Goal: Task Accomplishment & Management: Complete application form

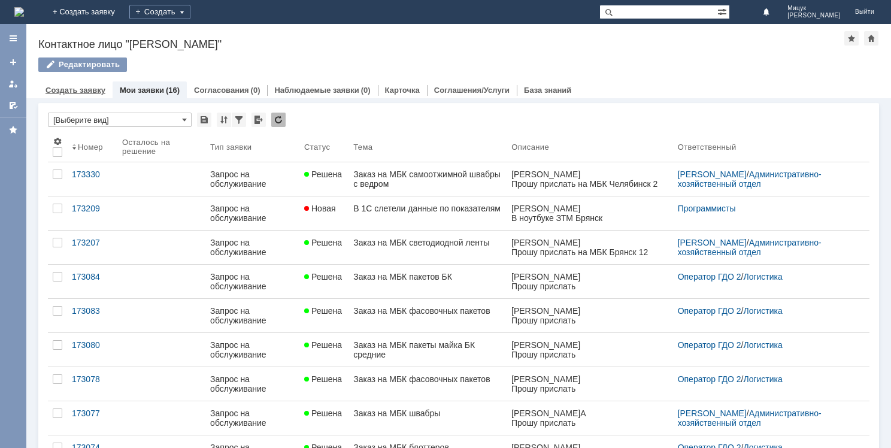
click at [86, 93] on link "Создать заявку" at bounding box center [75, 90] width 60 height 9
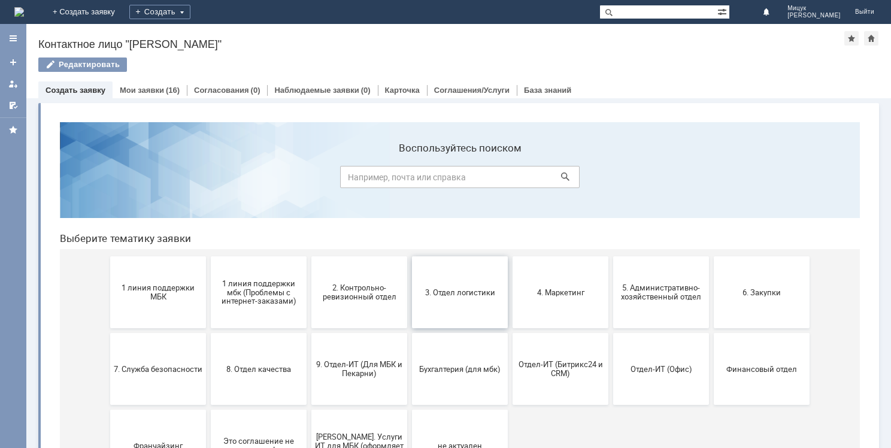
click at [465, 292] on span "3. Отдел логистики" at bounding box center [459, 291] width 89 height 9
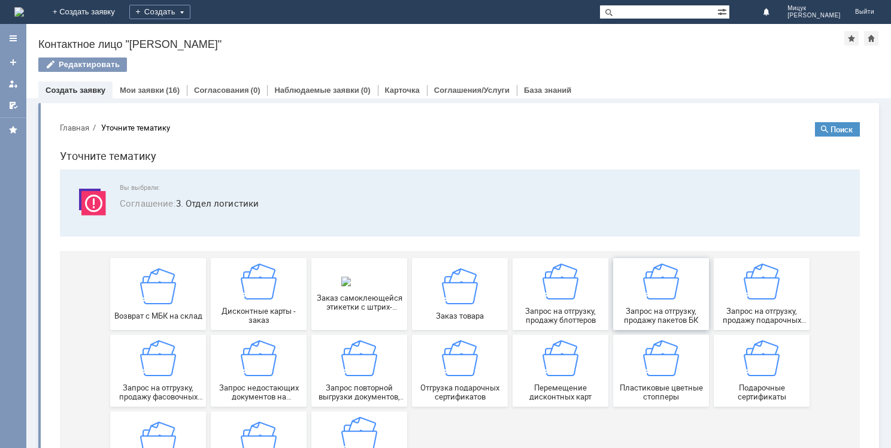
scroll to position [2, 0]
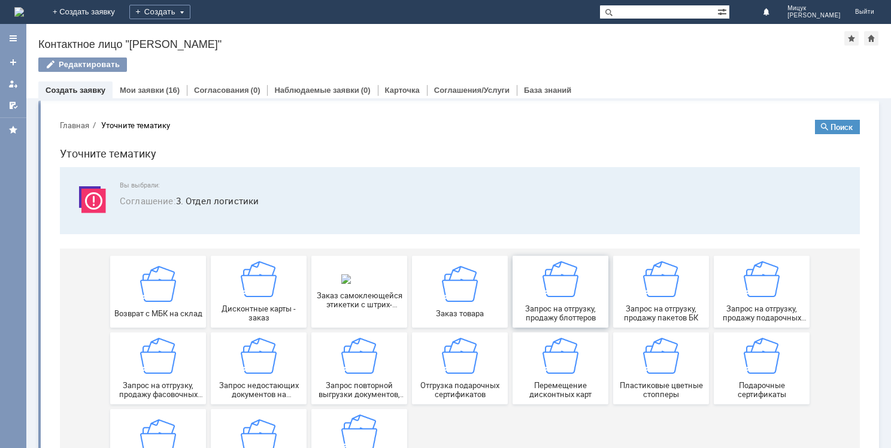
click at [570, 299] on div "Запрос на отгрузку, продажу блоттеров" at bounding box center [560, 291] width 89 height 61
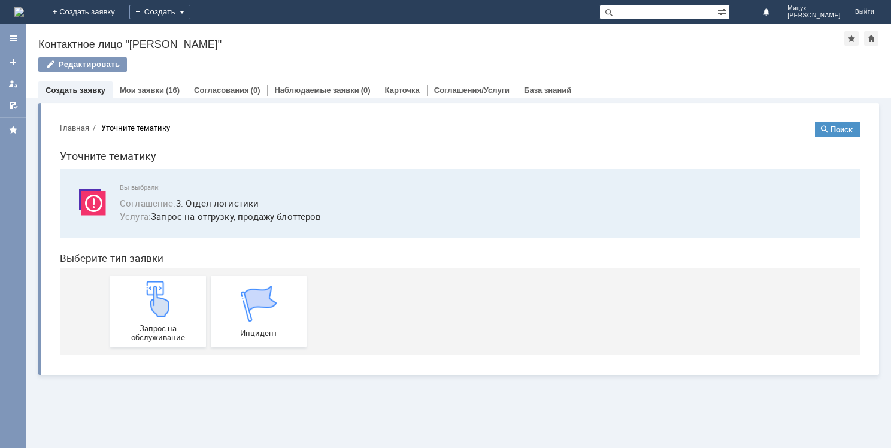
scroll to position [0, 0]
click at [163, 305] on img at bounding box center [158, 299] width 36 height 36
click at [156, 89] on link "Мои заявки" at bounding box center [142, 90] width 44 height 9
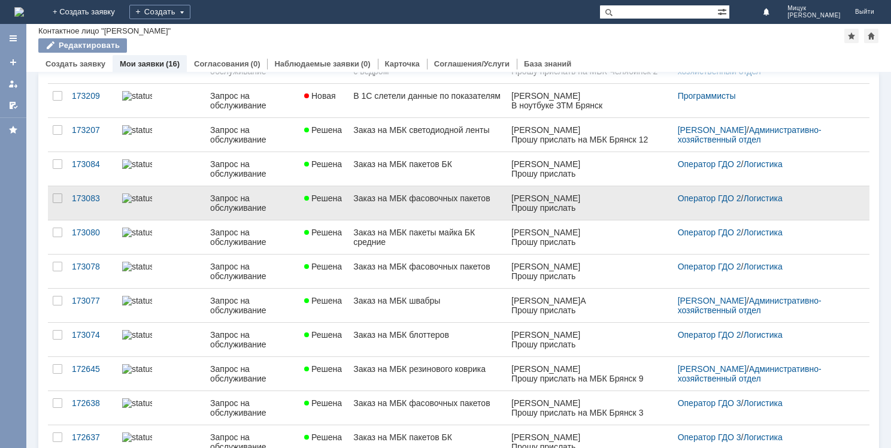
scroll to position [86, 0]
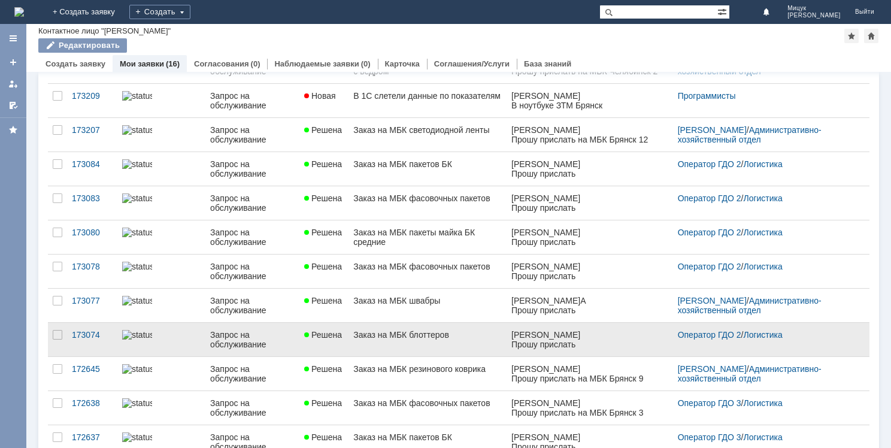
click at [454, 339] on link "Заказ на МБК блоттеров" at bounding box center [427, 340] width 158 height 34
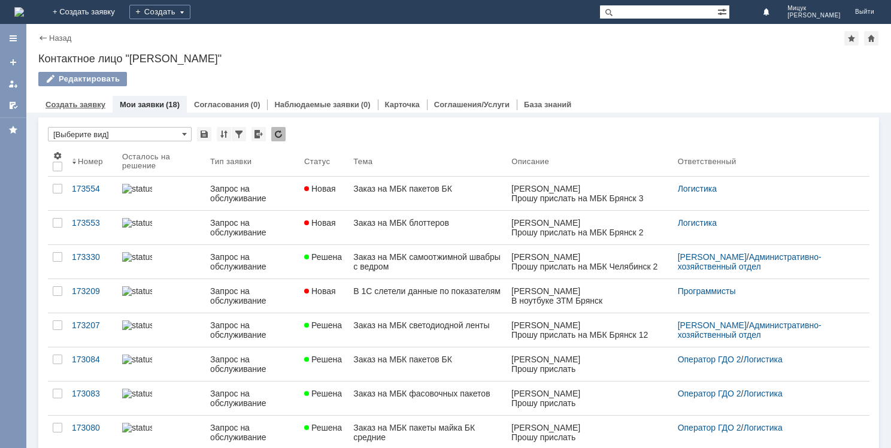
click at [86, 105] on link "Создать заявку" at bounding box center [75, 104] width 60 height 9
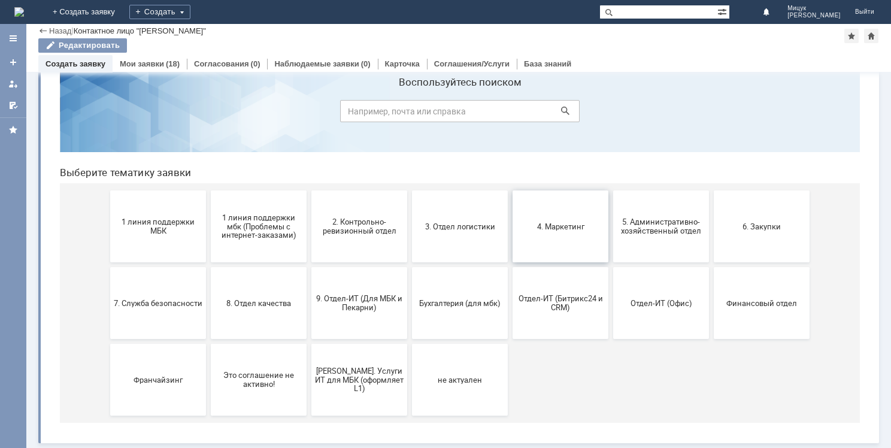
scroll to position [40, 0]
click at [665, 299] on span "Отдел-ИТ (Офис)" at bounding box center [661, 302] width 89 height 9
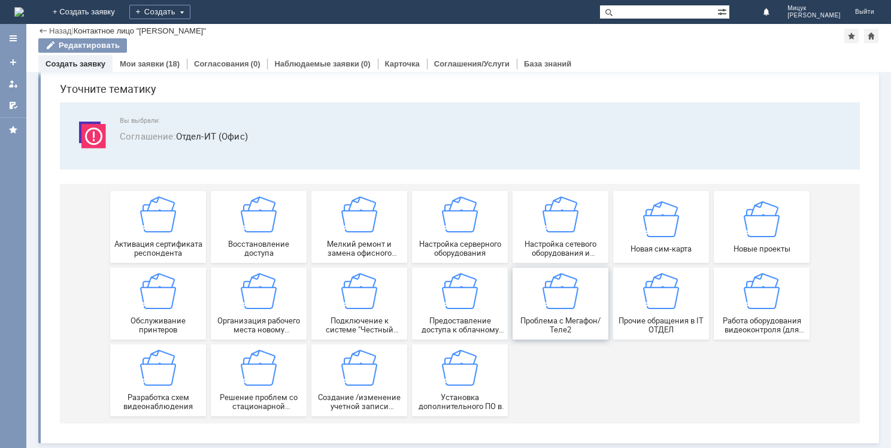
scroll to position [41, 0]
click at [159, 304] on img at bounding box center [158, 291] width 36 height 36
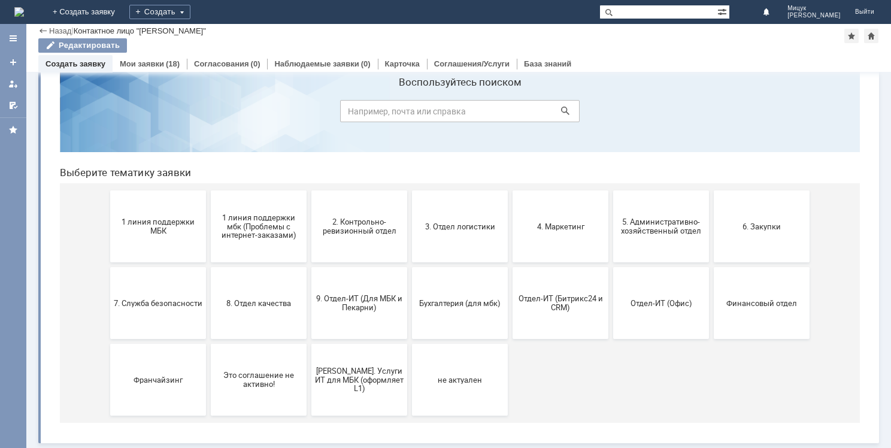
scroll to position [40, 0]
click at [429, 232] on button "3. Отдел логистики" at bounding box center [460, 226] width 96 height 72
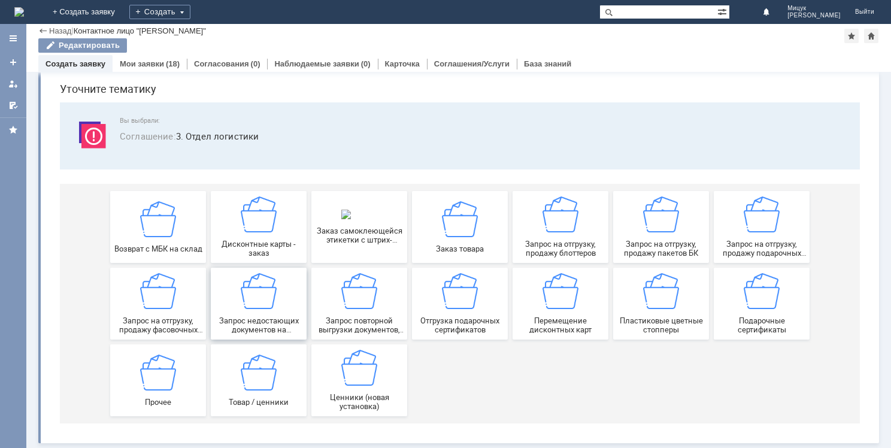
scroll to position [41, 0]
click at [182, 356] on div "Прочее" at bounding box center [158, 380] width 89 height 52
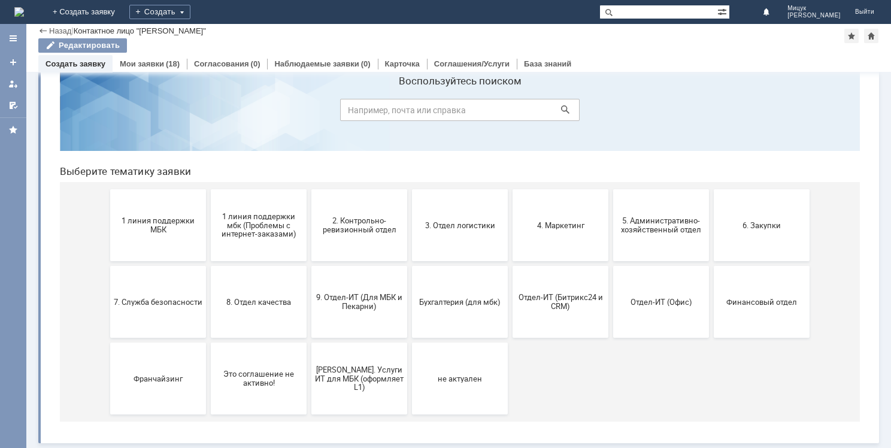
scroll to position [40, 0]
click at [649, 218] on span "5. Административно-хозяйственный отдел" at bounding box center [661, 226] width 89 height 18
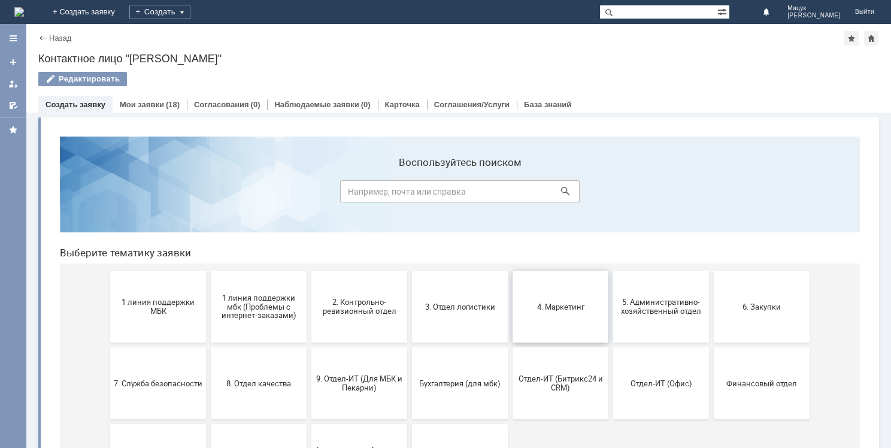
click at [564, 305] on span "4. Маркетинг" at bounding box center [560, 306] width 89 height 9
click at [160, 311] on span "1 линия поддержки МБК" at bounding box center [158, 307] width 89 height 18
click at [651, 383] on span "Отдел-ИТ (Офис)" at bounding box center [661, 382] width 89 height 9
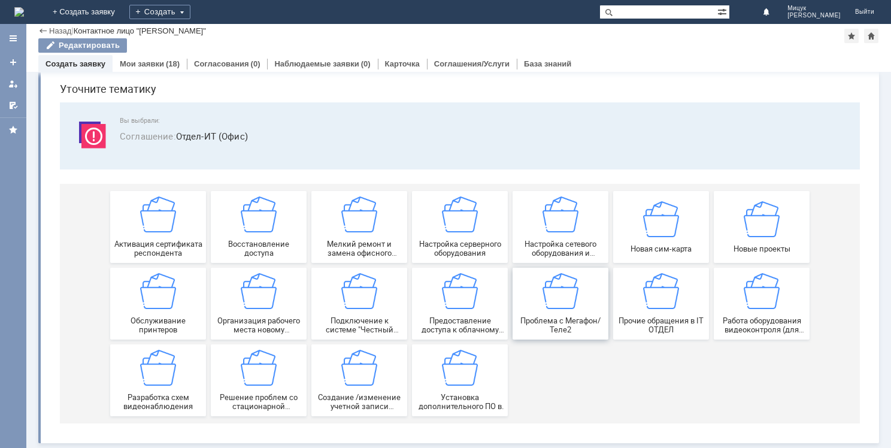
scroll to position [41, 0]
click at [163, 321] on span "Обслуживание принтеров" at bounding box center [158, 325] width 89 height 18
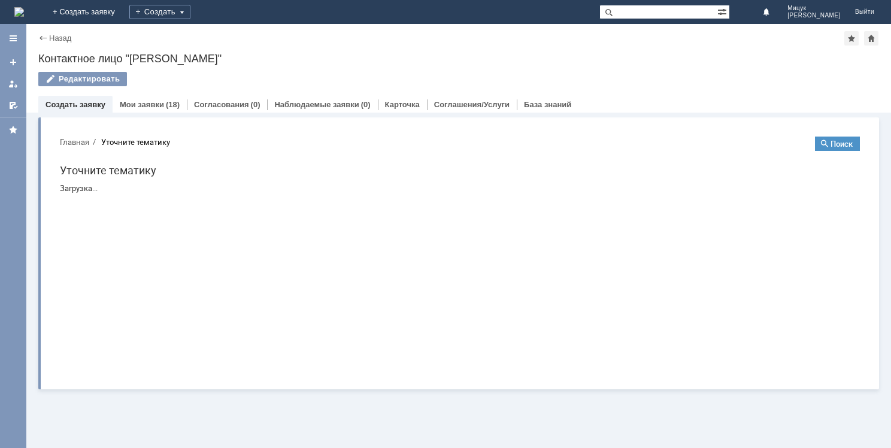
scroll to position [0, 0]
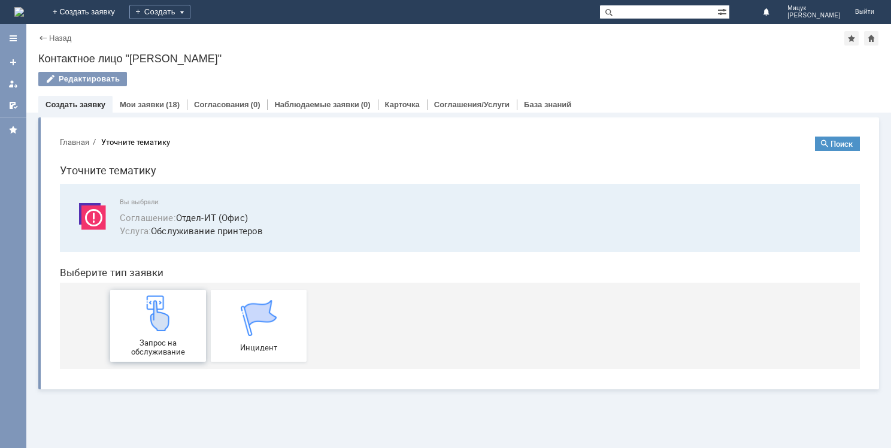
click at [166, 323] on img at bounding box center [158, 313] width 36 height 36
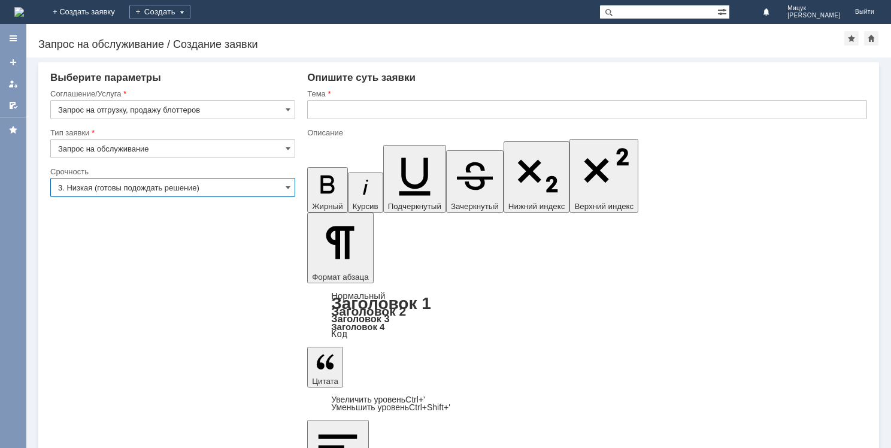
click at [268, 188] on input "3. Низкая (готовы подождать решение)" at bounding box center [172, 187] width 245 height 19
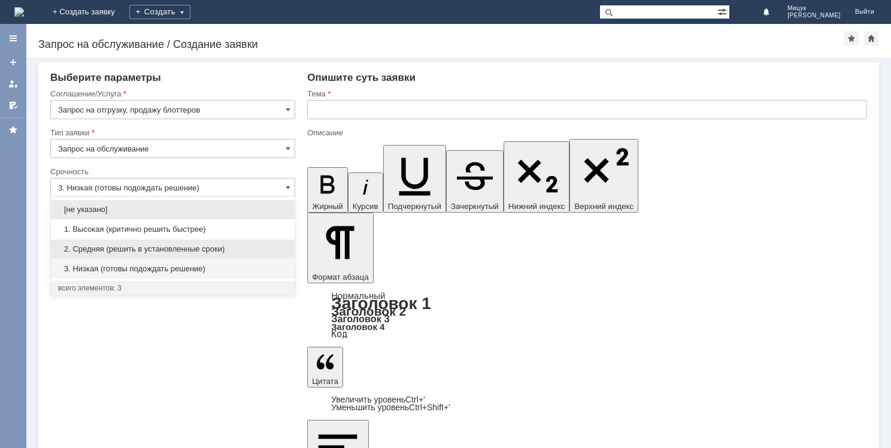
click at [239, 247] on span "2. Средняя (решить в установленные сроки)" at bounding box center [172, 249] width 229 height 10
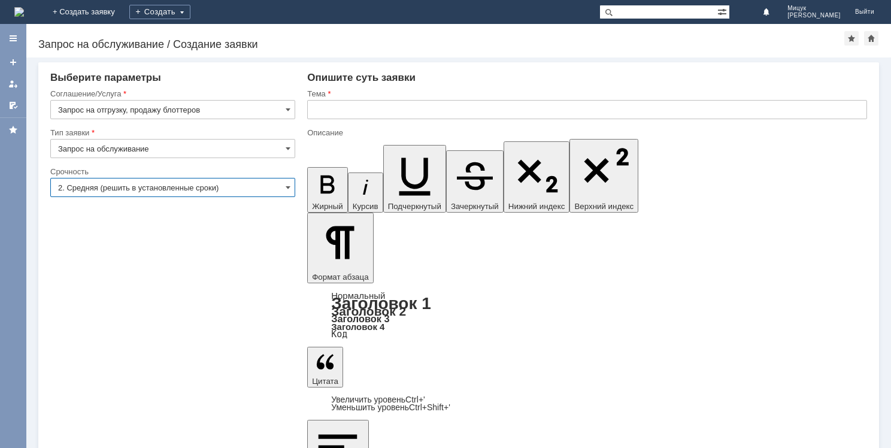
type input "2. Средняя (решить в установленные сроки)"
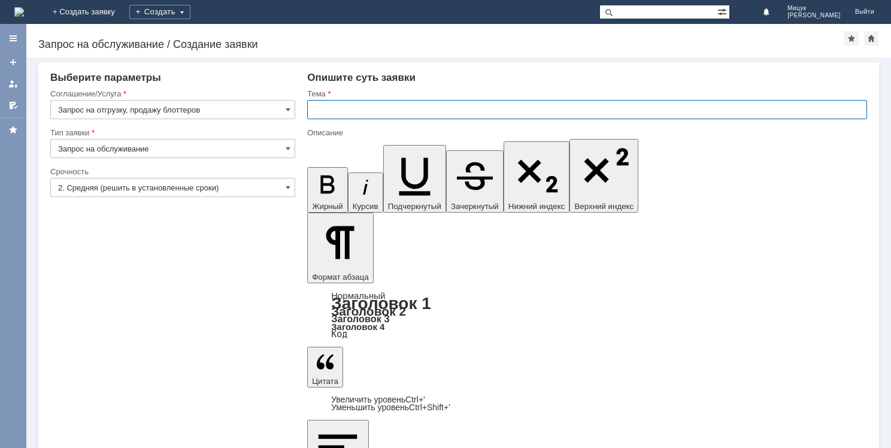
click at [350, 111] on input "text" at bounding box center [587, 109] width 560 height 19
type input "з"
click at [321, 108] on input "З" at bounding box center [587, 109] width 560 height 19
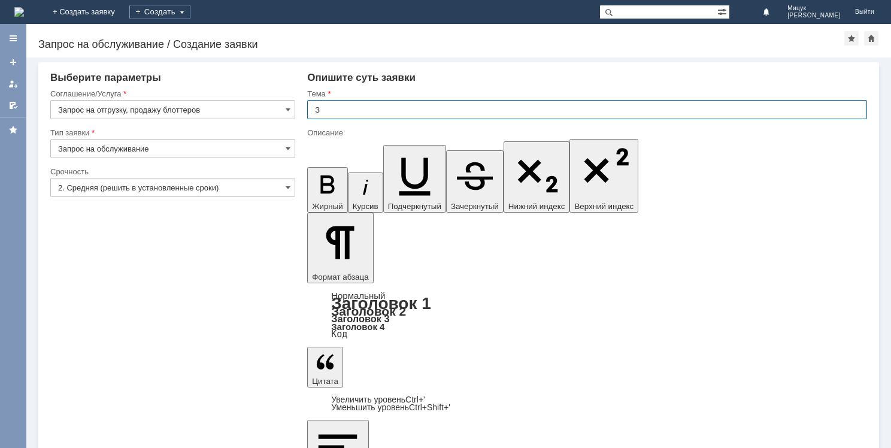
click at [321, 108] on input "З" at bounding box center [587, 109] width 560 height 19
click at [362, 113] on input "З" at bounding box center [587, 109] width 560 height 19
type input "Заказ на МБК блоттеров"
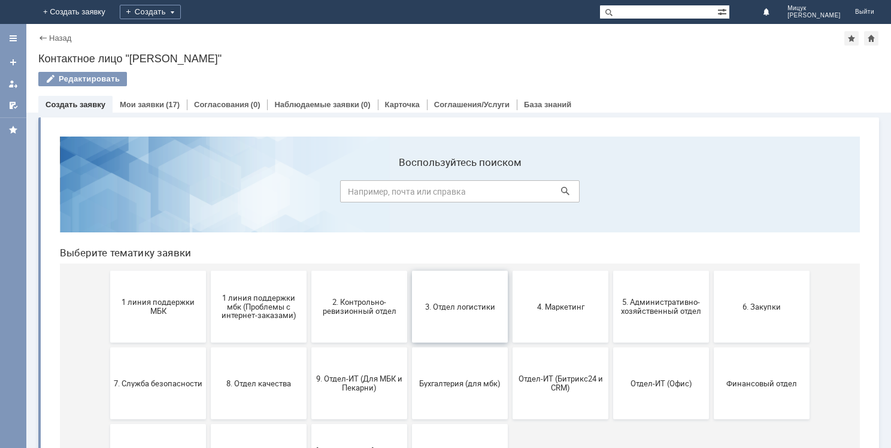
click at [462, 309] on span "3. Отдел логистики" at bounding box center [459, 306] width 89 height 9
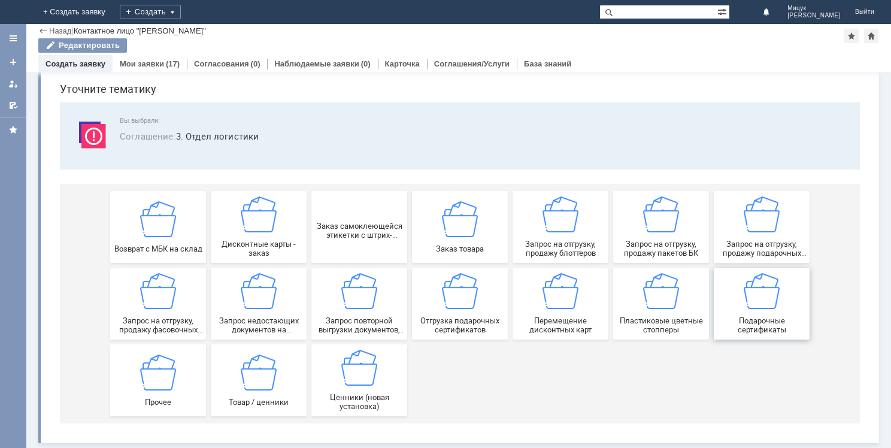
scroll to position [41, 0]
click at [665, 221] on img at bounding box center [661, 214] width 36 height 36
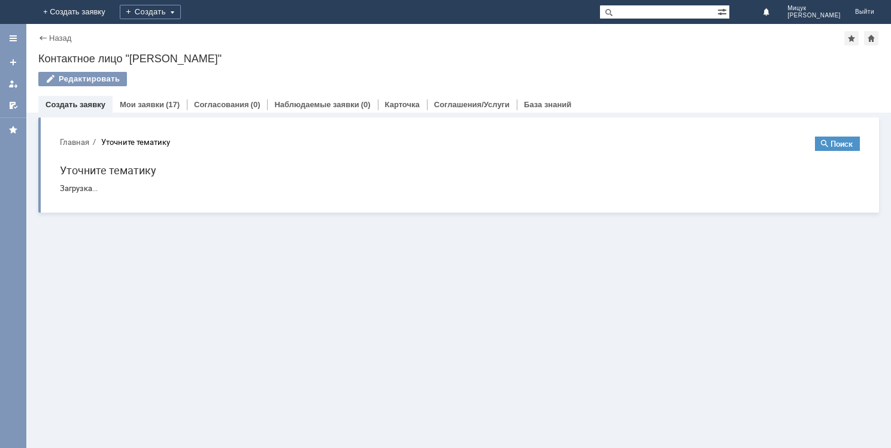
scroll to position [0, 0]
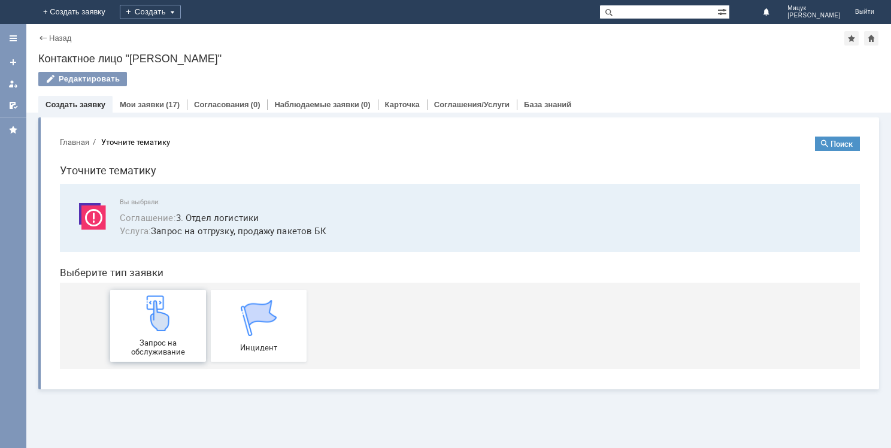
click at [165, 325] on img at bounding box center [158, 313] width 36 height 36
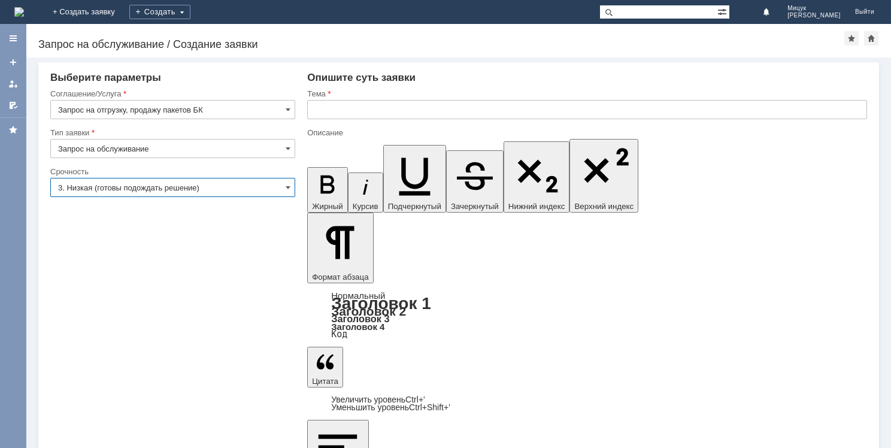
click at [139, 192] on input "3. Низкая (готовы подождать решение)" at bounding box center [172, 187] width 245 height 19
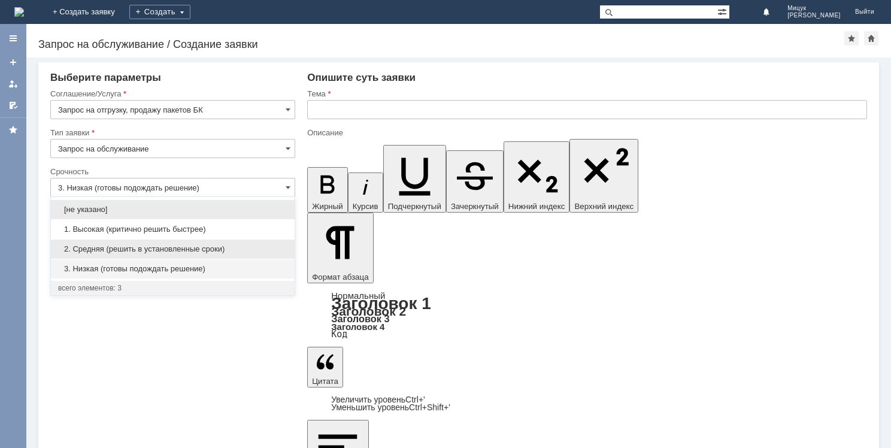
click at [144, 249] on span "2. Средняя (решить в установленные сроки)" at bounding box center [172, 249] width 229 height 10
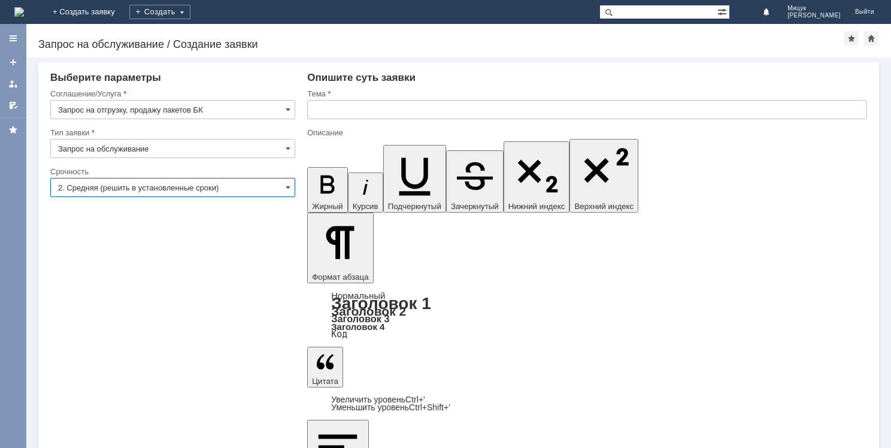
type input "2. Средняя (решить в установленные сроки)"
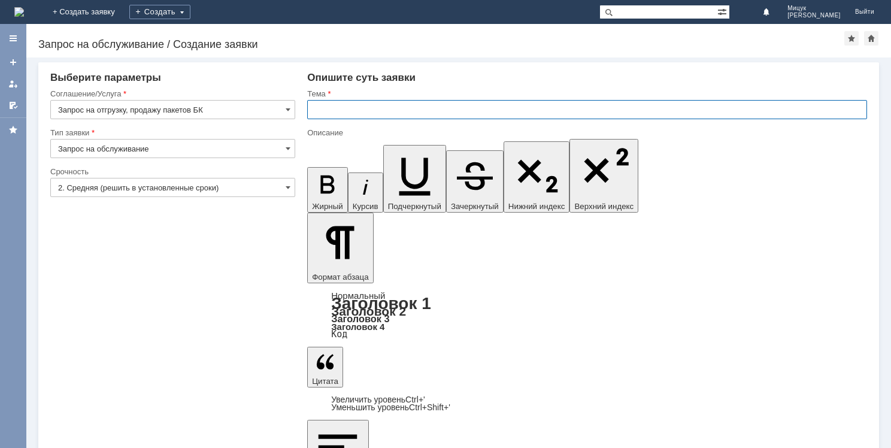
click at [328, 110] on input "text" at bounding box center [587, 109] width 560 height 19
type input "Заказ на МБК пакетов БК"
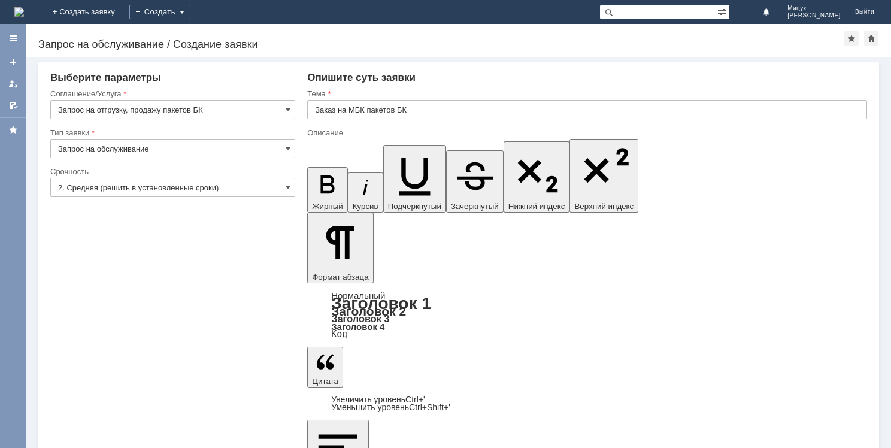
click at [245, 187] on input "3. Низкая (готовы подождать решение)" at bounding box center [172, 187] width 245 height 19
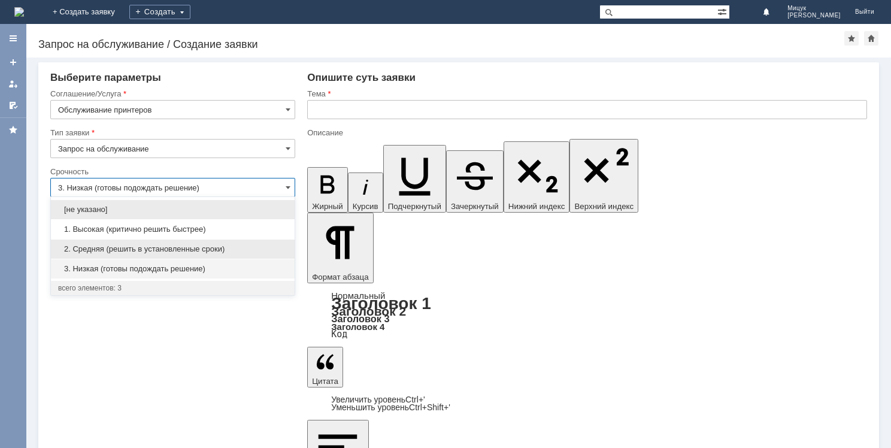
click at [220, 244] on span "2. Средняя (решить в установленные сроки)" at bounding box center [172, 249] width 229 height 10
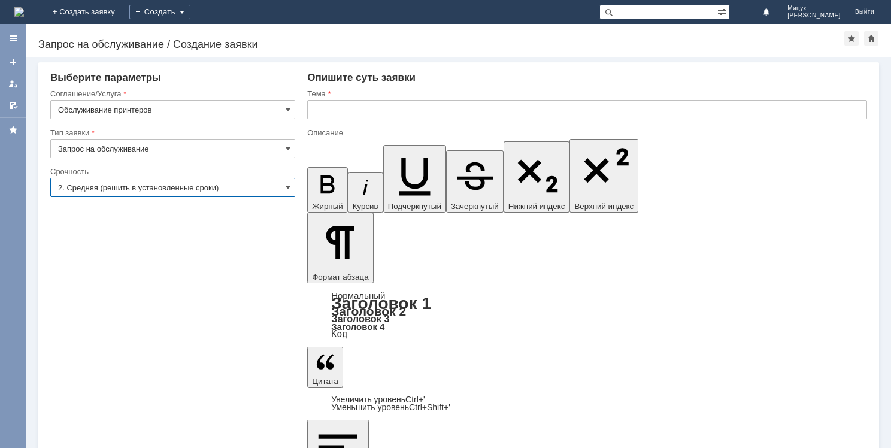
type input "2. Средняя (решить в установленные сроки)"
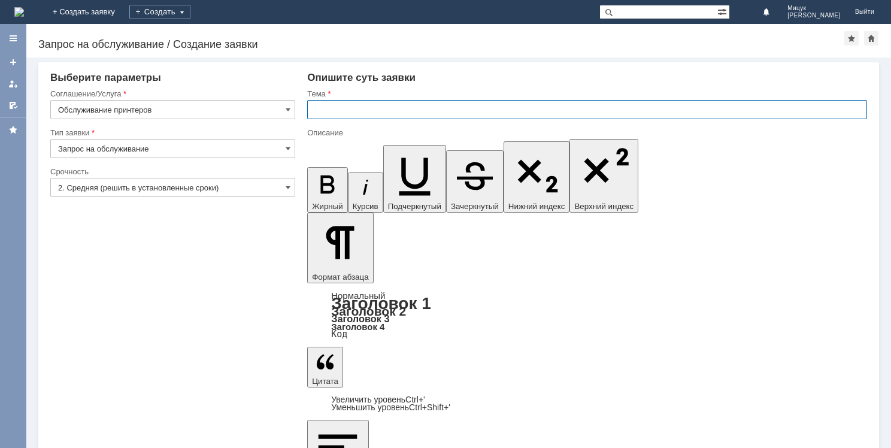
click at [358, 111] on input "text" at bounding box center [587, 109] width 560 height 19
type input "Заказ на МБК картриджа"
